Goal: Transaction & Acquisition: Subscribe to service/newsletter

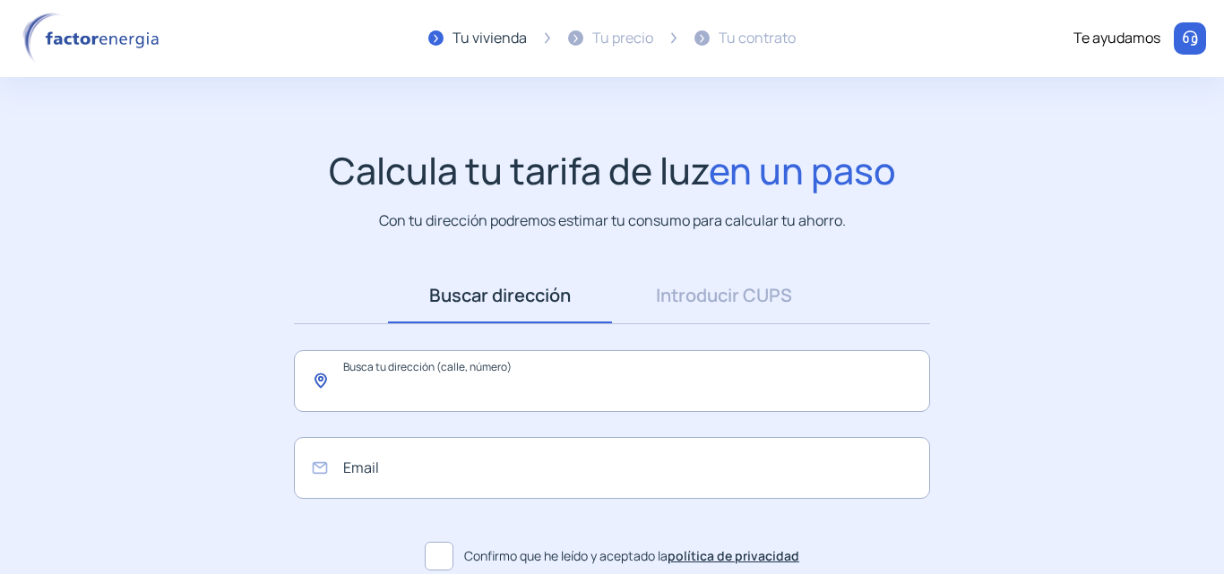
click at [640, 374] on input "text" at bounding box center [612, 381] width 636 height 62
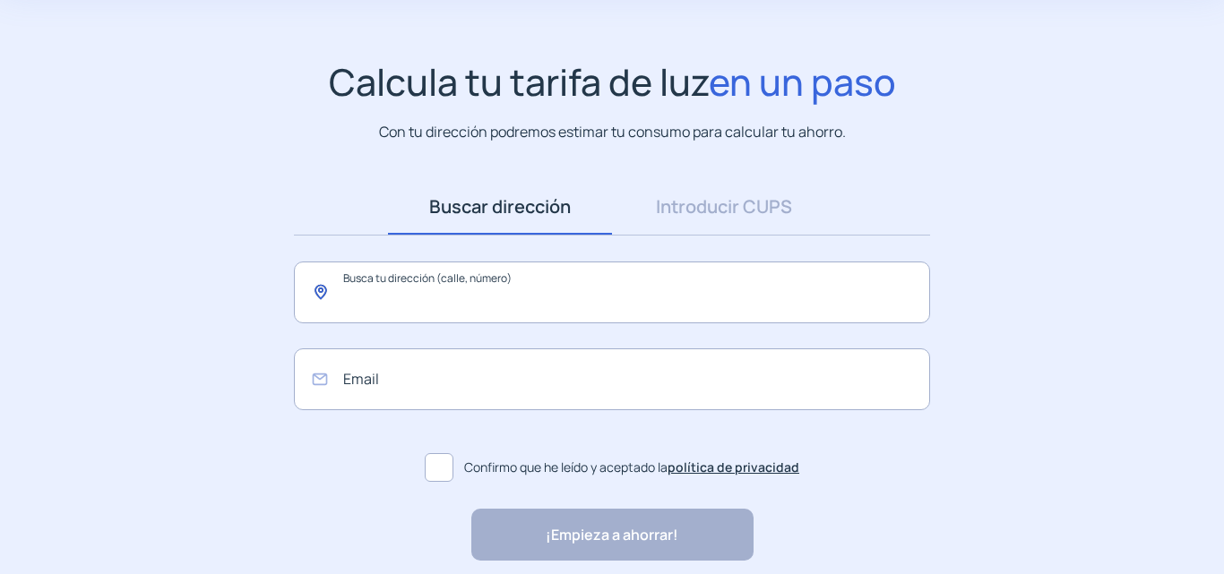
scroll to position [90, 0]
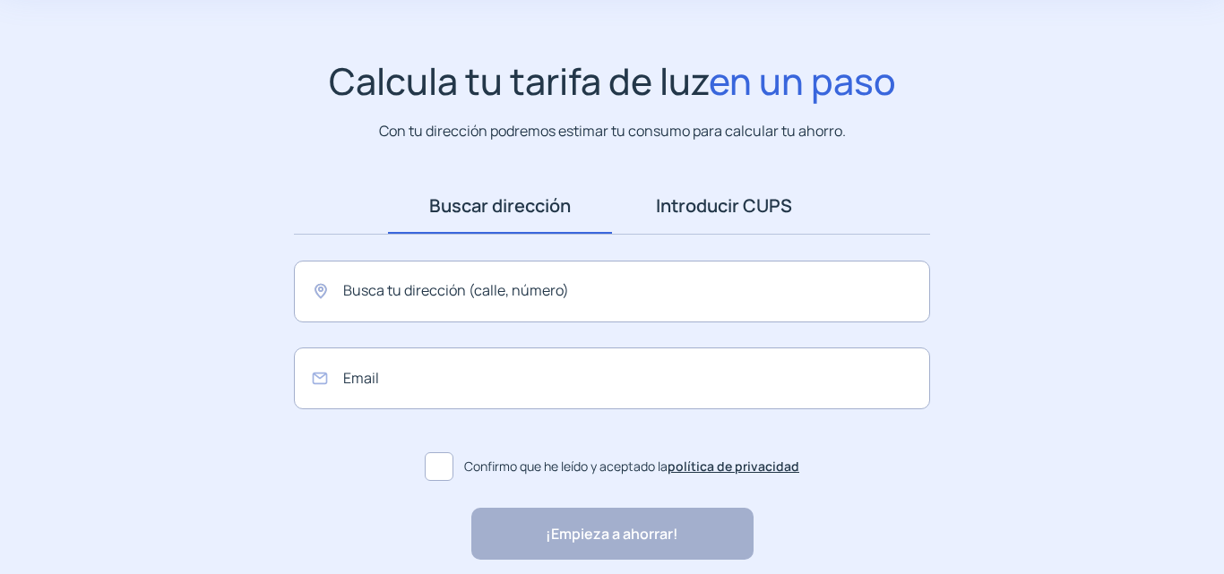
click at [737, 215] on link "Introducir CUPS" at bounding box center [724, 206] width 224 height 56
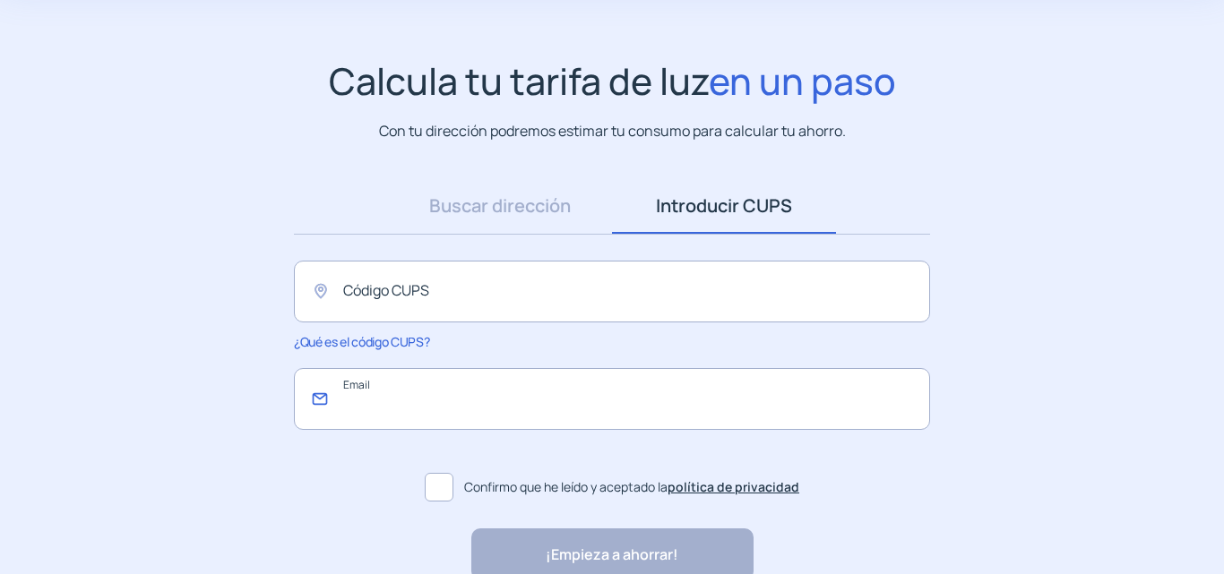
click at [494, 422] on input "email" at bounding box center [612, 399] width 636 height 62
click at [434, 298] on input "text" at bounding box center [612, 292] width 636 height 62
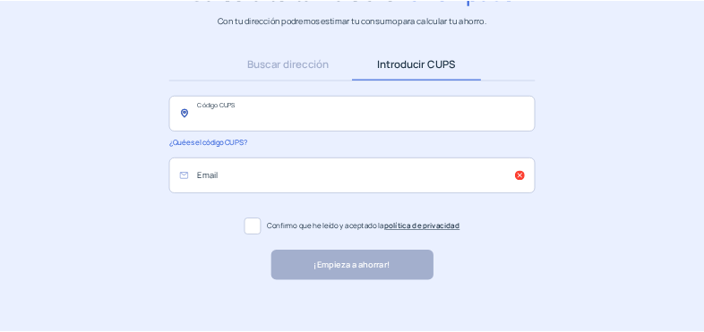
scroll to position [6, 0]
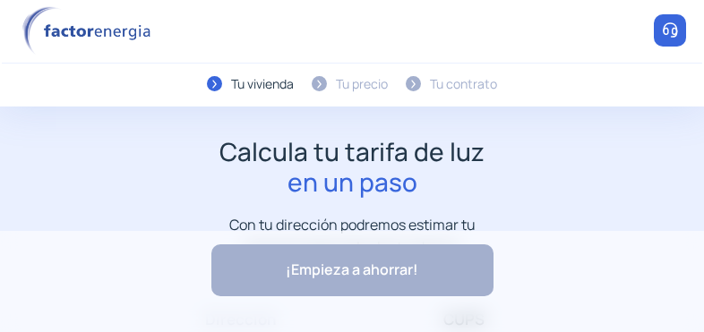
click at [524, 147] on div "Calcula tu tarifa de luz en un paso Con tu dirección podremos estimar tu consum…" at bounding box center [352, 197] width 668 height 121
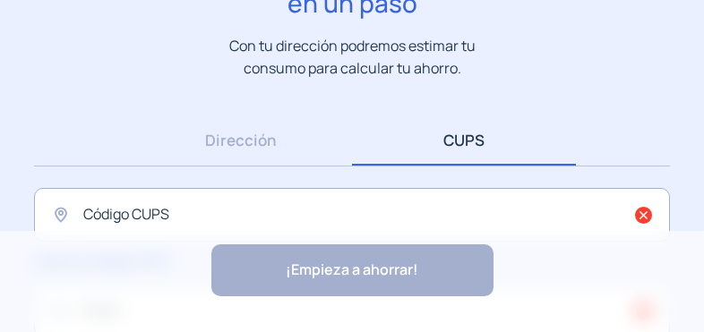
scroll to position [358, 0]
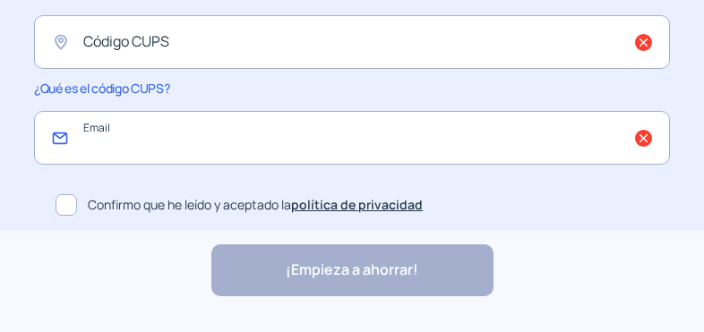
click at [288, 147] on input "email" at bounding box center [352, 138] width 636 height 54
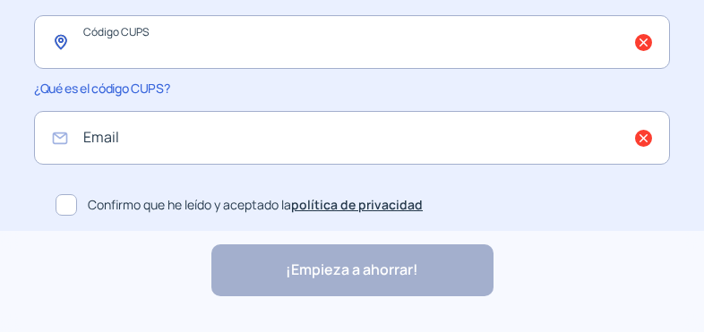
click at [268, 39] on input "text" at bounding box center [352, 42] width 636 height 54
paste input "**********"
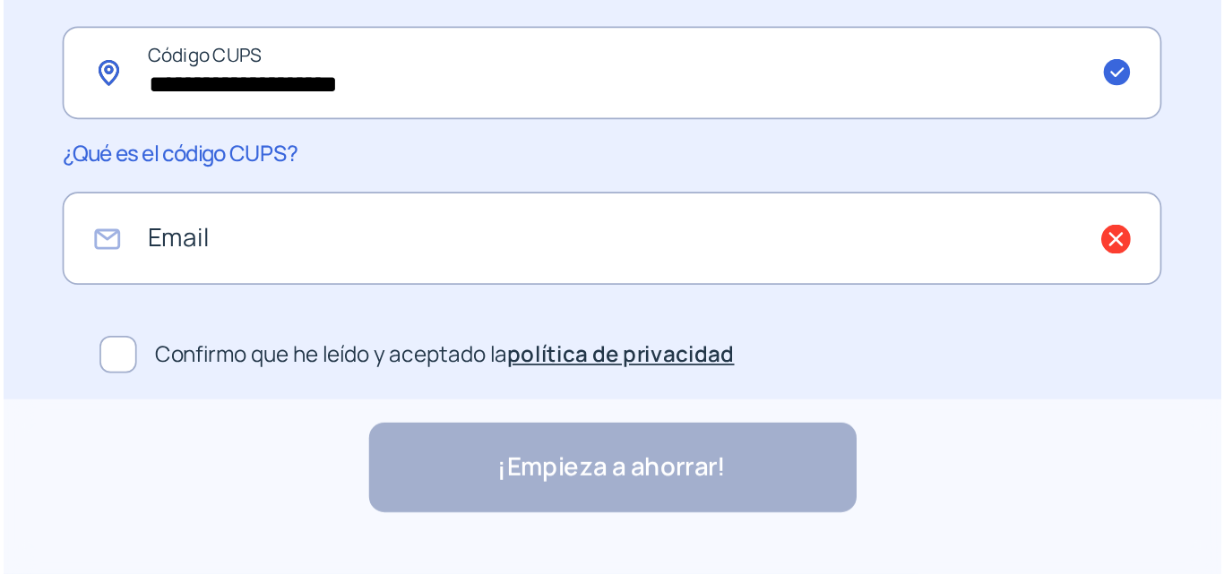
scroll to position [178, 0]
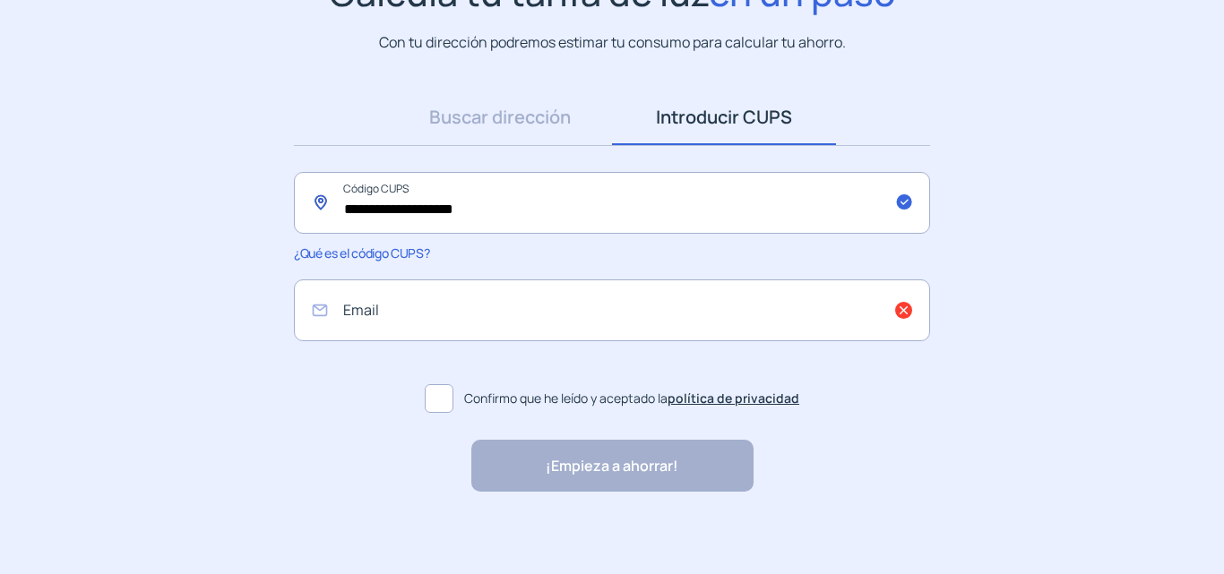
type input "**********"
click at [453, 385] on label at bounding box center [439, 398] width 29 height 29
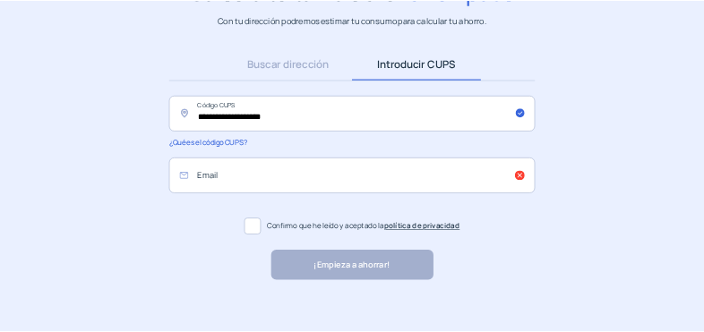
scroll to position [185, 0]
click at [856, 424] on div "**********" at bounding box center [612, 283] width 672 height 403
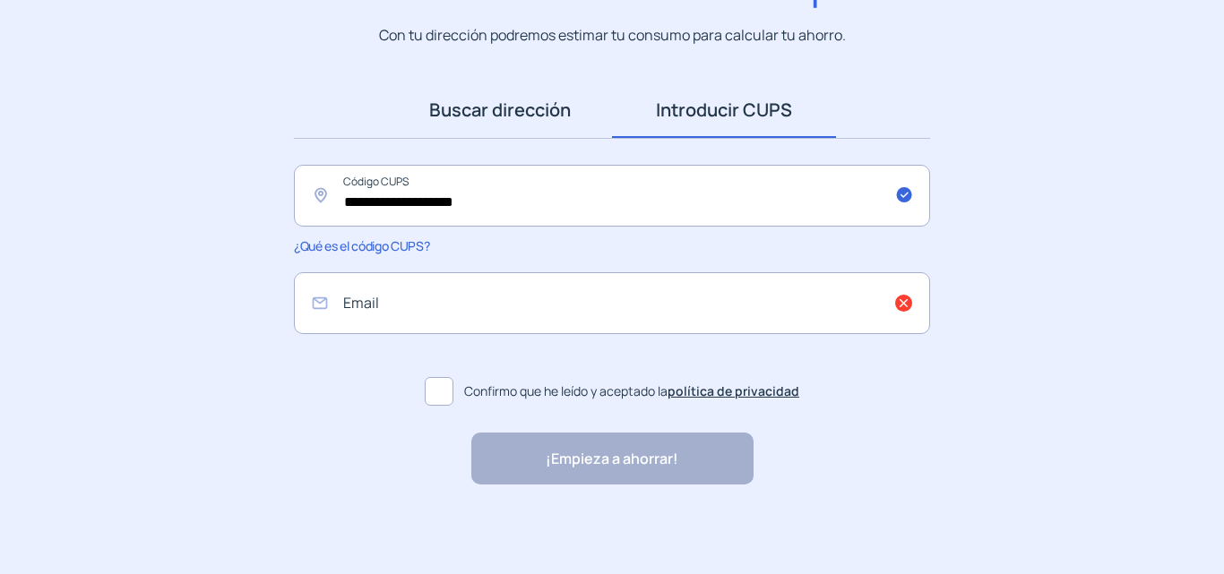
click at [530, 101] on link "Buscar dirección" at bounding box center [500, 110] width 224 height 56
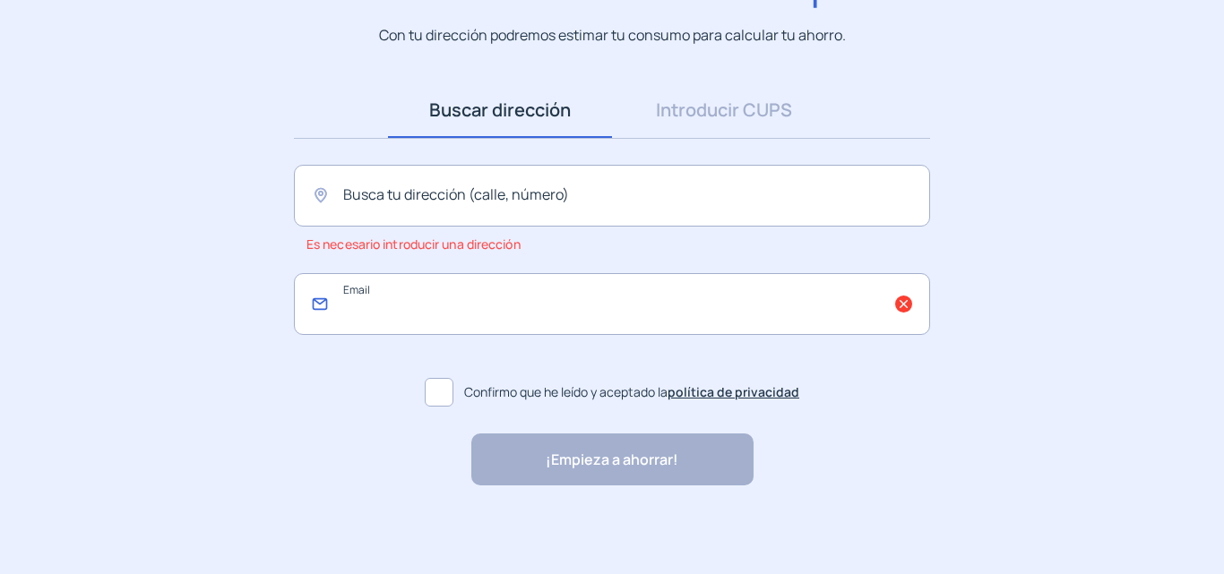
click at [731, 300] on input "email" at bounding box center [612, 304] width 636 height 62
click at [848, 209] on input "text" at bounding box center [612, 196] width 636 height 62
click at [701, 110] on link "Introducir CUPS" at bounding box center [724, 110] width 224 height 56
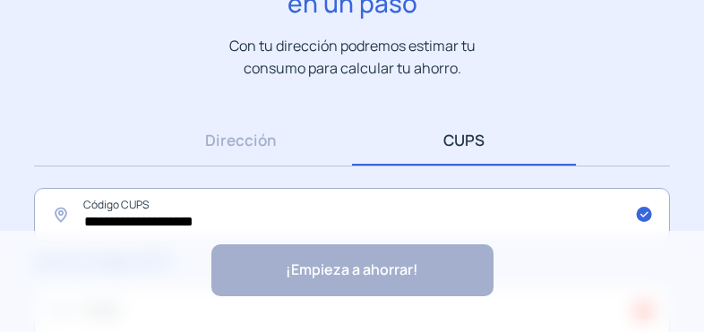
drag, startPoint x: 224, startPoint y: 125, endPoint x: 155, endPoint y: 99, distance: 74.0
click at [224, 125] on link "Dirección" at bounding box center [240, 140] width 224 height 51
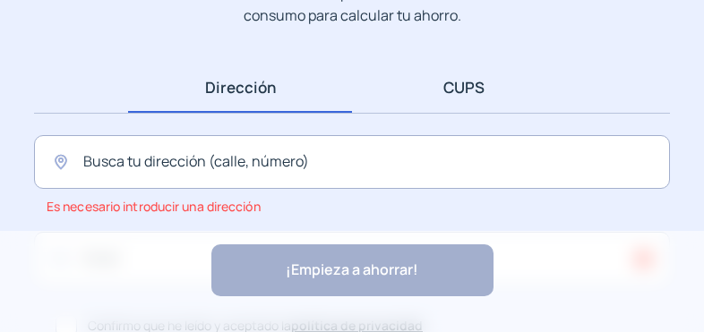
scroll to position [275, 0]
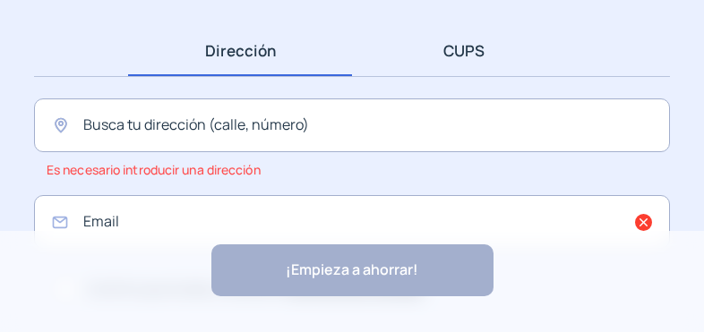
click at [462, 59] on link "CUPS" at bounding box center [464, 50] width 224 height 51
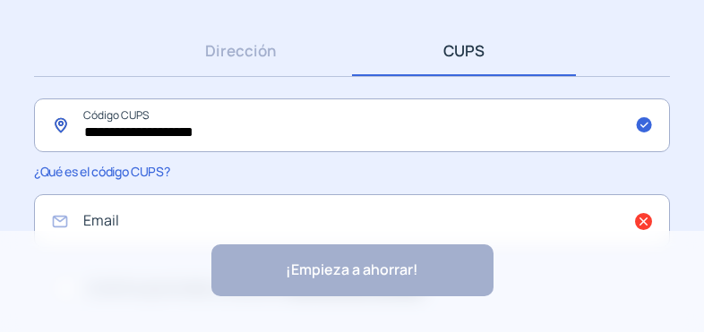
drag, startPoint x: 323, startPoint y: 133, endPoint x: -27, endPoint y: 162, distance: 350.6
click at [0, 162] on html "Uso de cookies Utilizamos cookies propias y de terceros para analizar el uso de…" at bounding box center [352, 70] width 704 height 691
paste input "text"
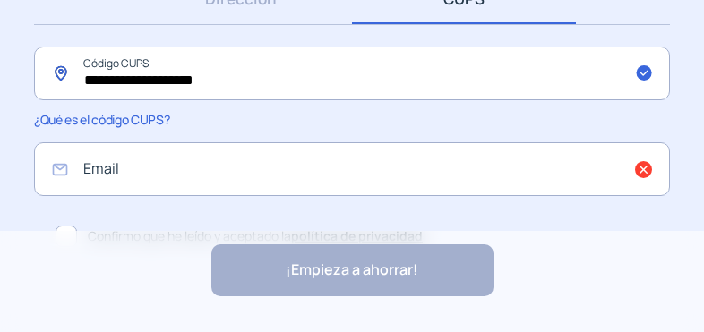
scroll to position [358, 0]
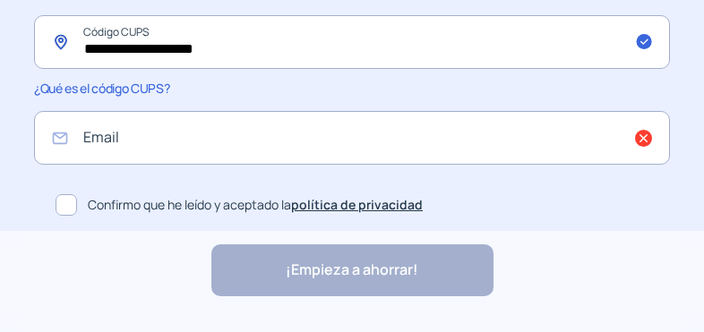
type input "**********"
click at [256, 156] on input "email" at bounding box center [352, 138] width 636 height 54
click at [237, 151] on input "email" at bounding box center [352, 138] width 636 height 54
paste input "**********"
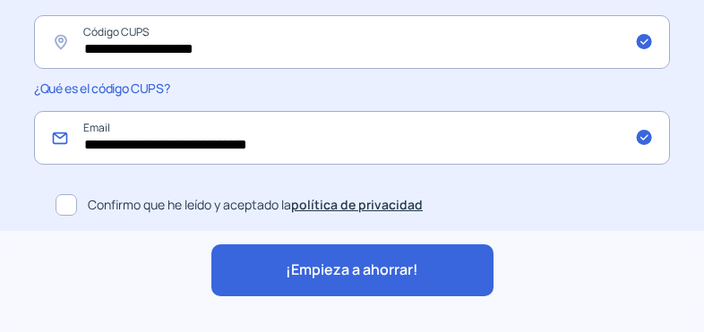
type input "**********"
click at [299, 264] on span "¡Empieza a ahorrar!" at bounding box center [352, 270] width 133 height 23
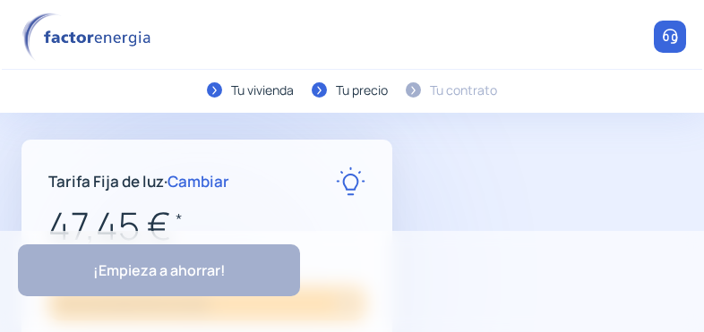
type input "**********"
click at [481, 146] on app-our-proposal "Tarifa Fija de luz · Cambiar 47,45 € * Con impuestos: 60,35 € Ver detalle Ahorr…" at bounding box center [352, 324] width 661 height 368
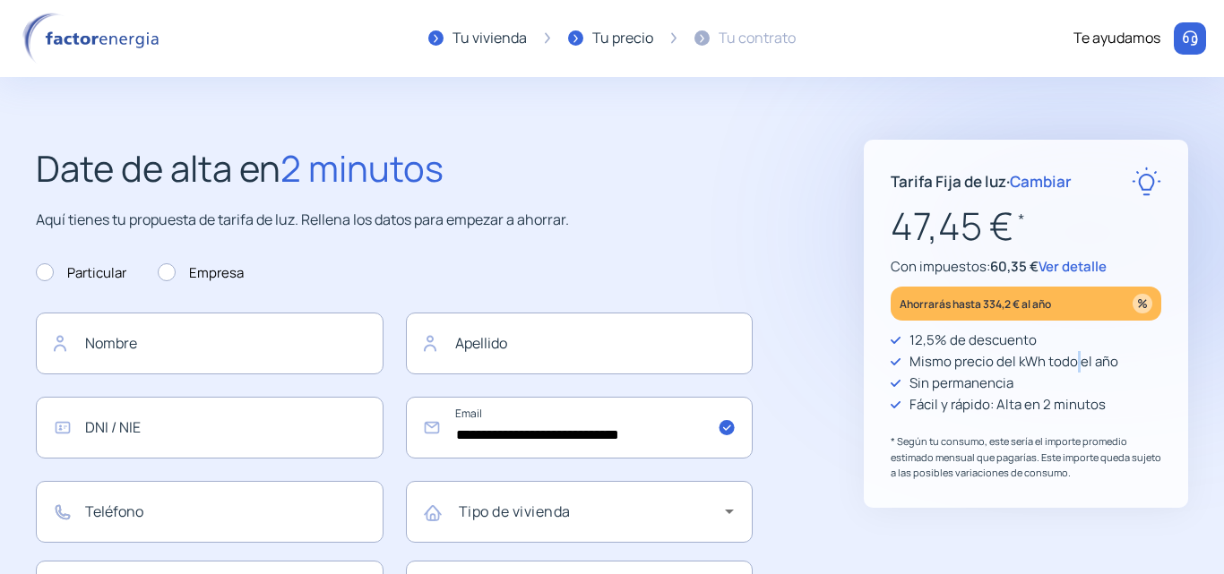
click at [1077, 354] on p "Mismo precio del kWh todo el año" at bounding box center [1013, 362] width 209 height 22
click at [1158, 250] on p "47,45 € *" at bounding box center [1026, 226] width 271 height 60
click at [626, 159] on h2 "Date de alta en 2 minutos" at bounding box center [394, 168] width 717 height 57
